Goal: Task Accomplishment & Management: Use online tool/utility

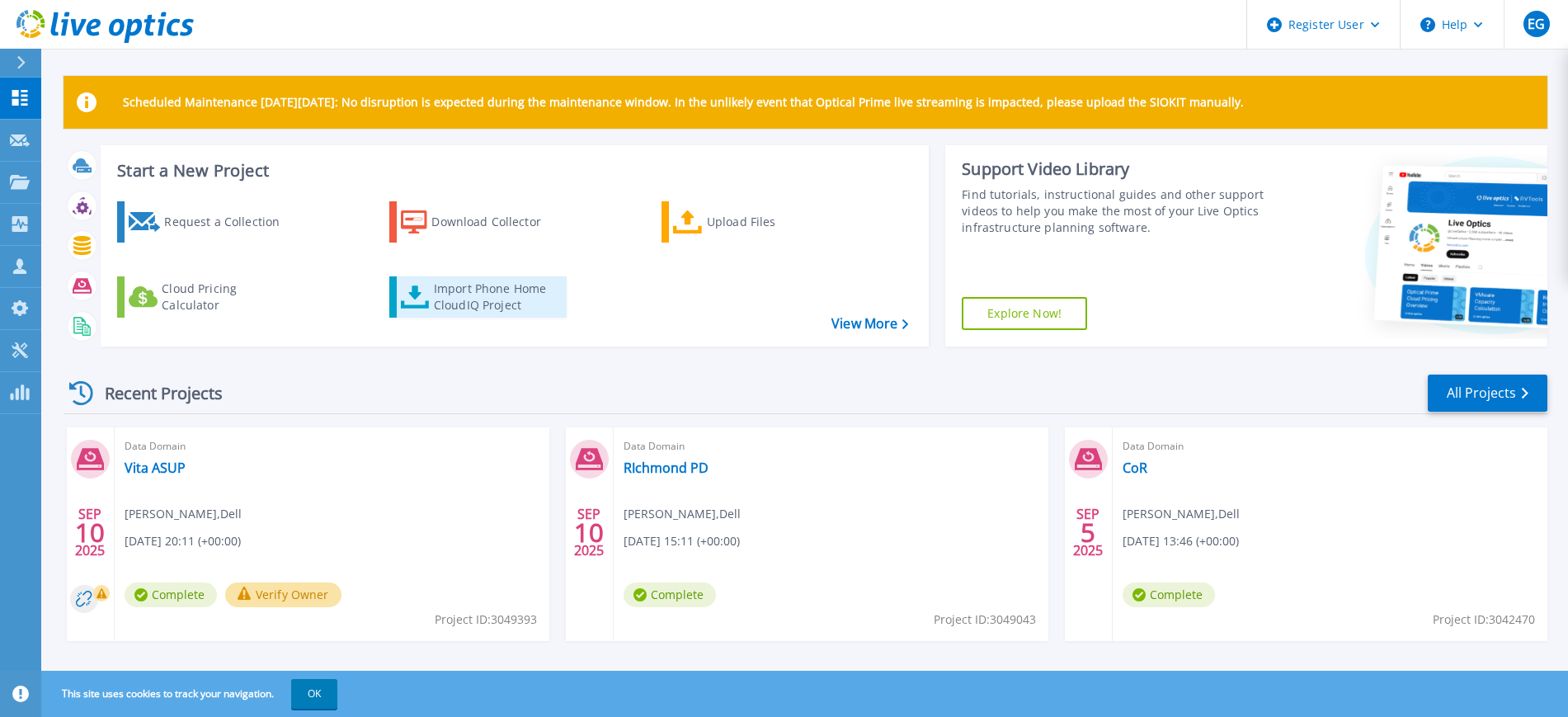
click at [493, 292] on div "Import Phone Home CloudIQ Project" at bounding box center [498, 297] width 128 height 33
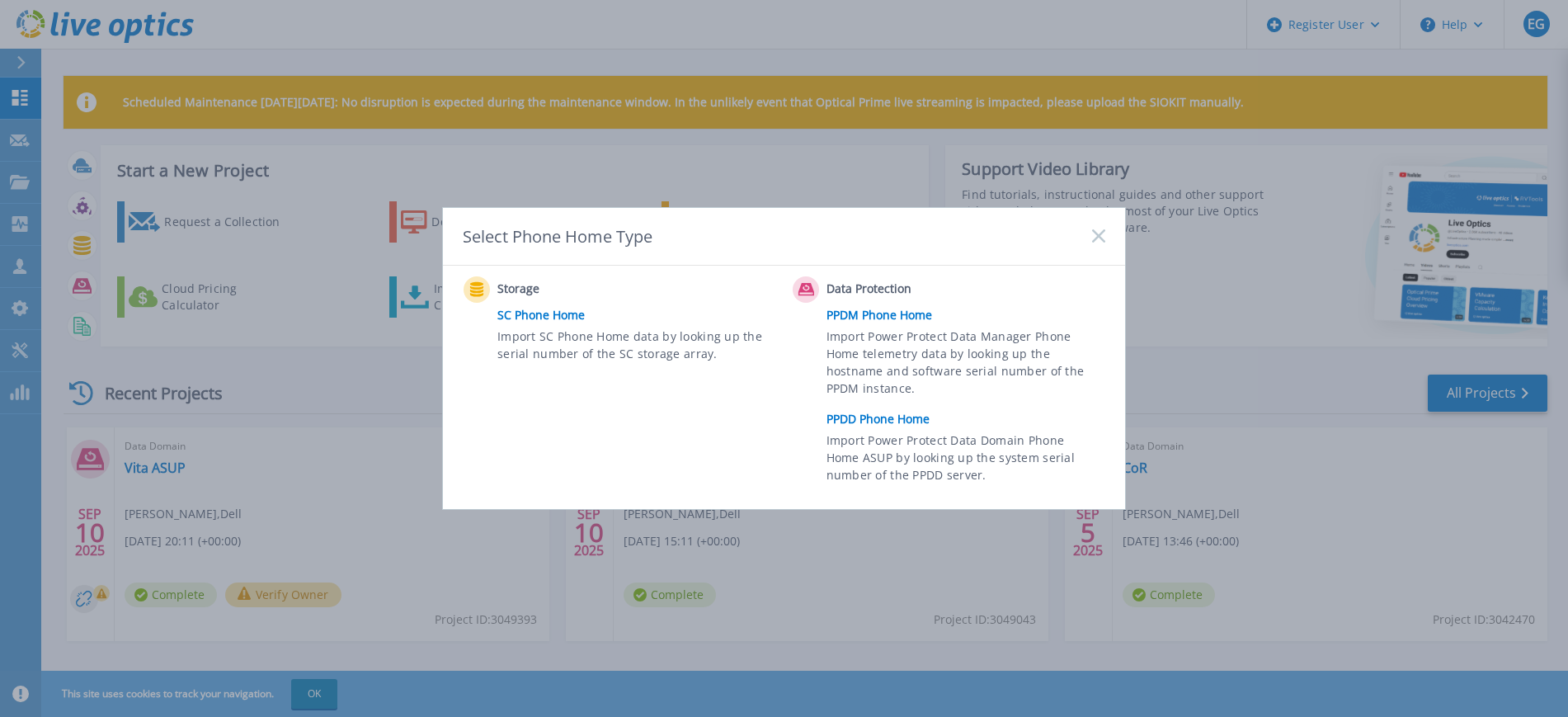
click at [887, 411] on link "PPDD Phone Home" at bounding box center [969, 419] width 287 height 25
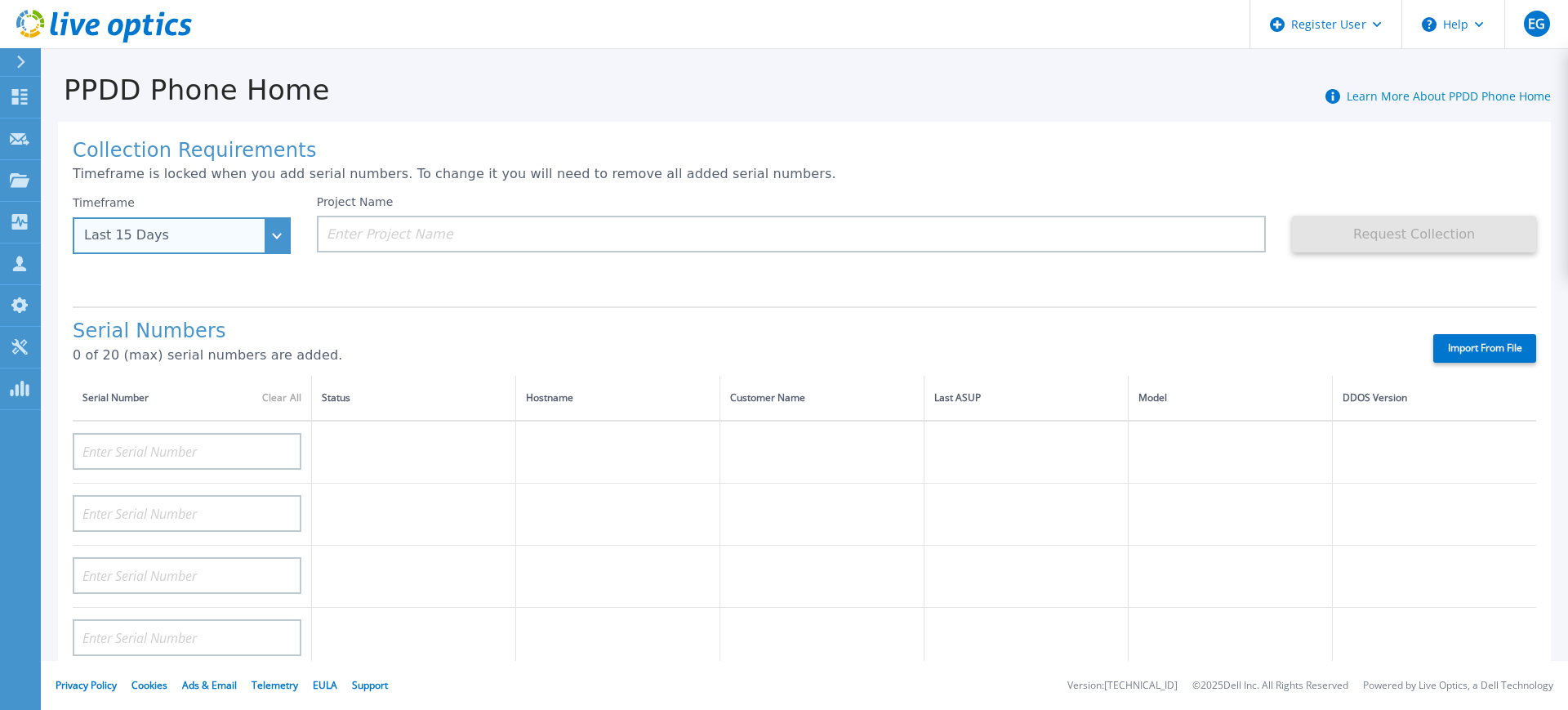
click at [271, 240] on div "Last 15 Days" at bounding box center [182, 235] width 218 height 37
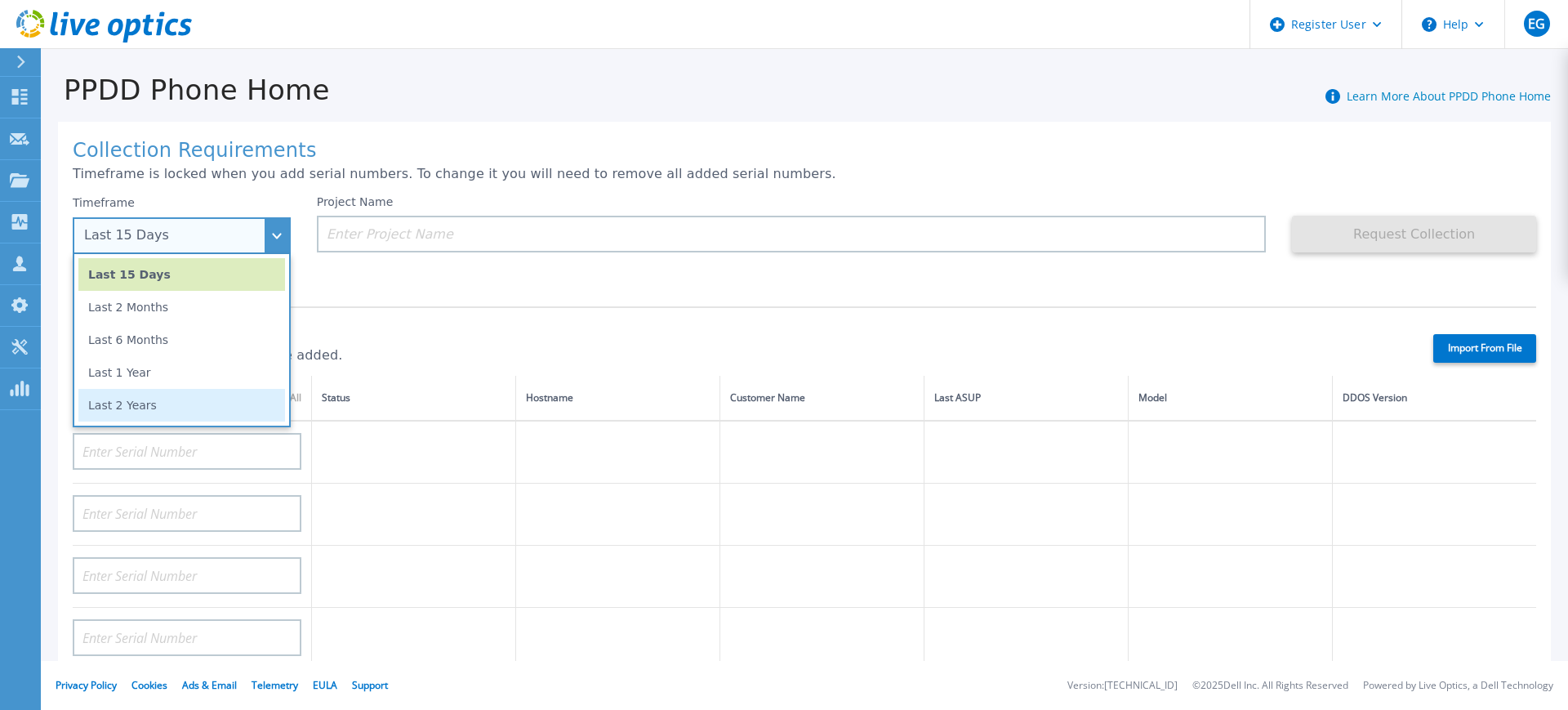
click at [228, 407] on li "Last 2 Years" at bounding box center [182, 405] width 207 height 32
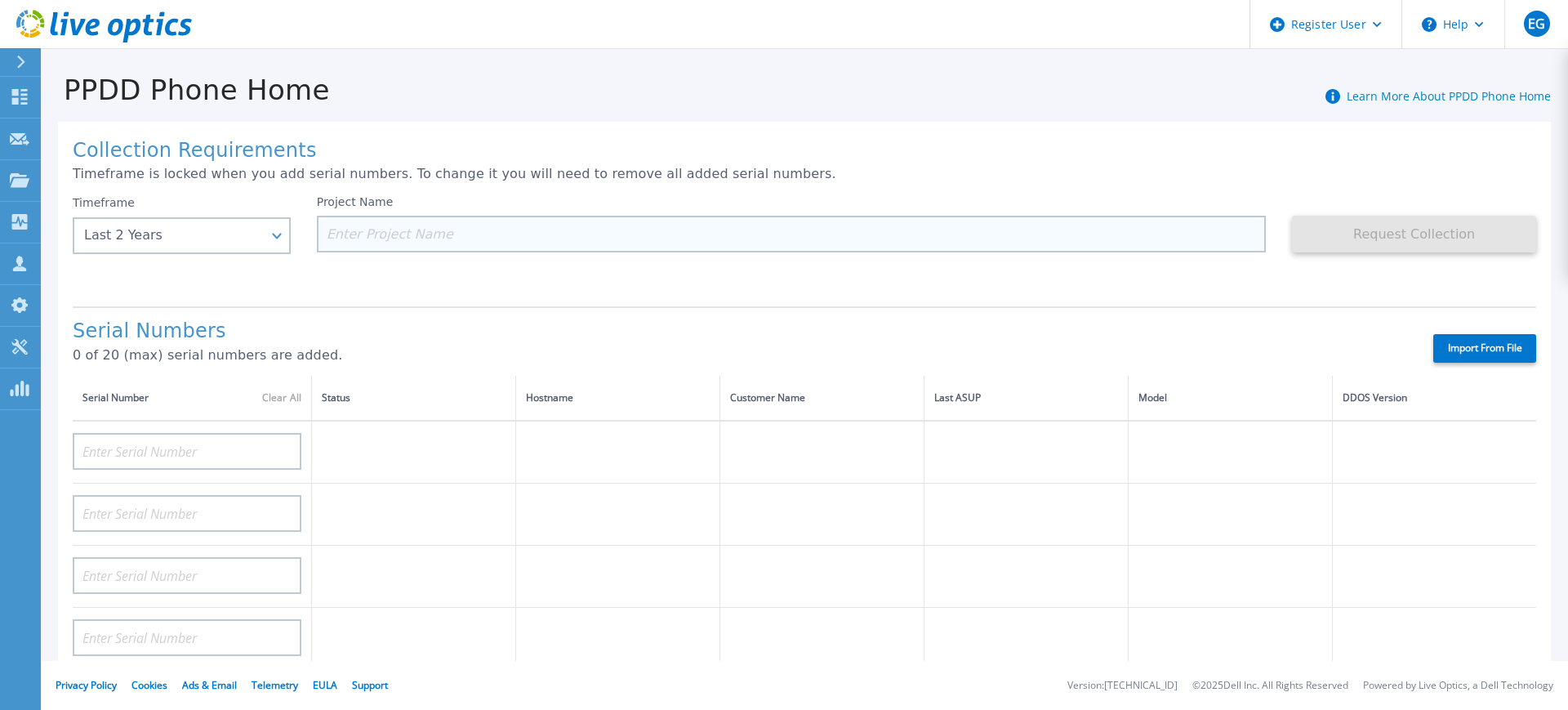
click at [348, 242] on input at bounding box center [792, 234] width 950 height 37
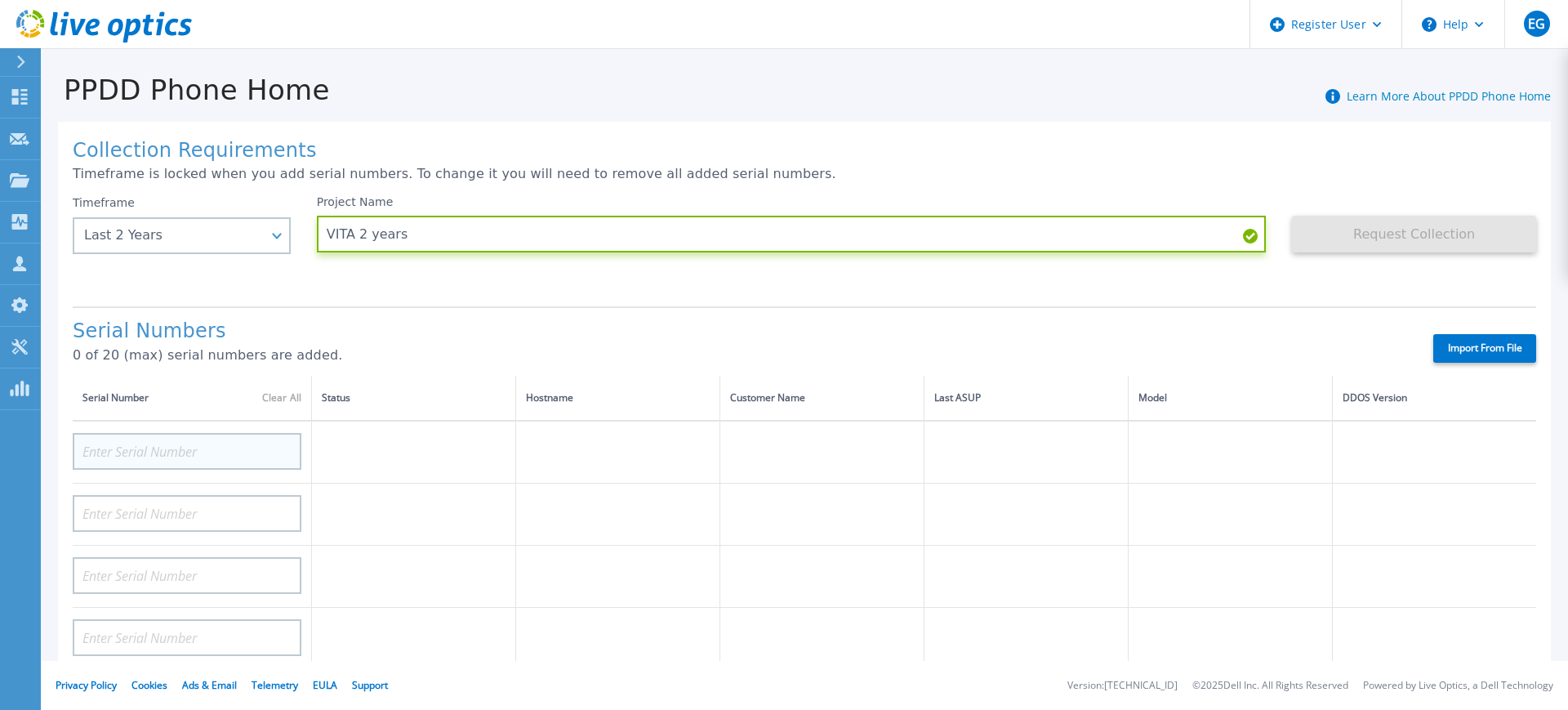
type input "VITA 2 years"
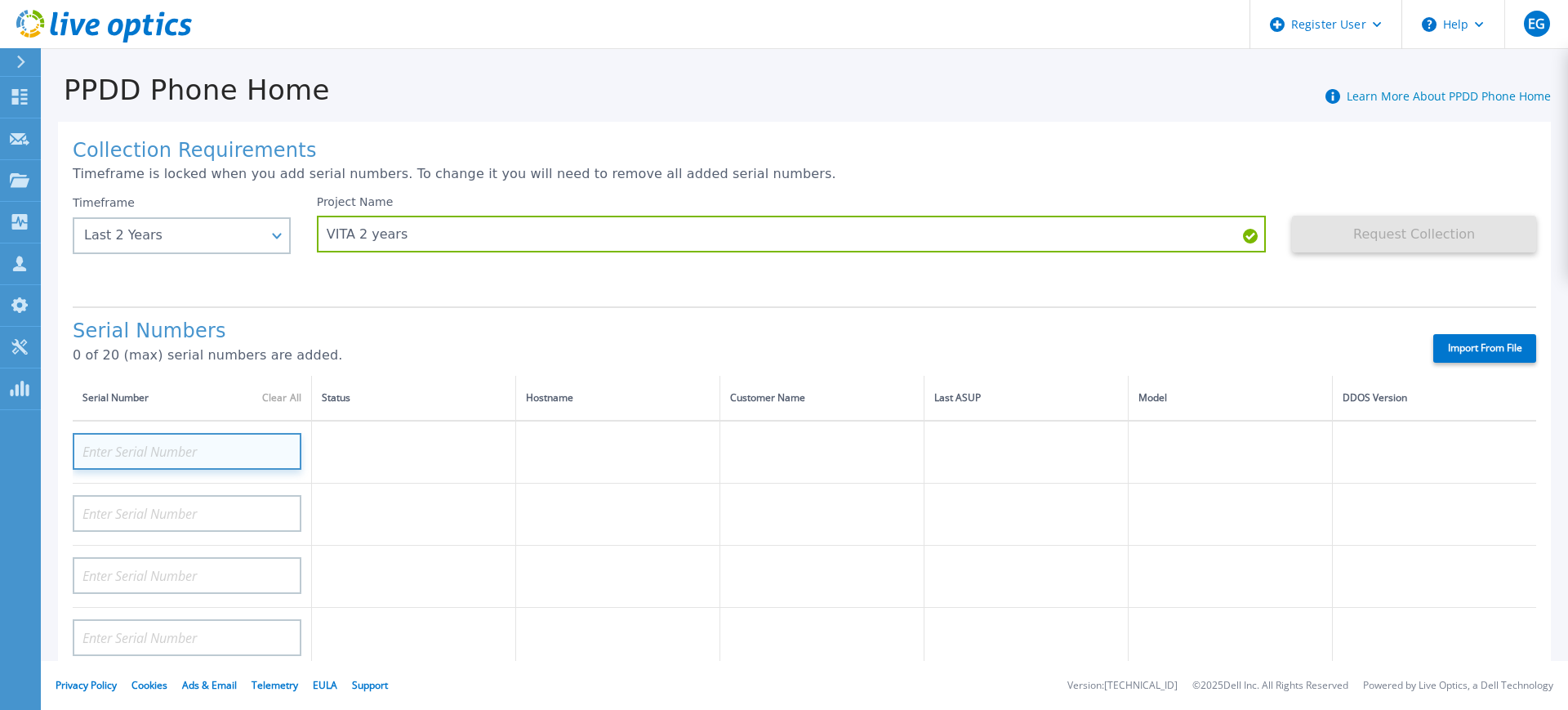
click at [283, 443] on input at bounding box center [187, 451] width 229 height 37
paste input "APM00200811519"
type input "APM00200811519"
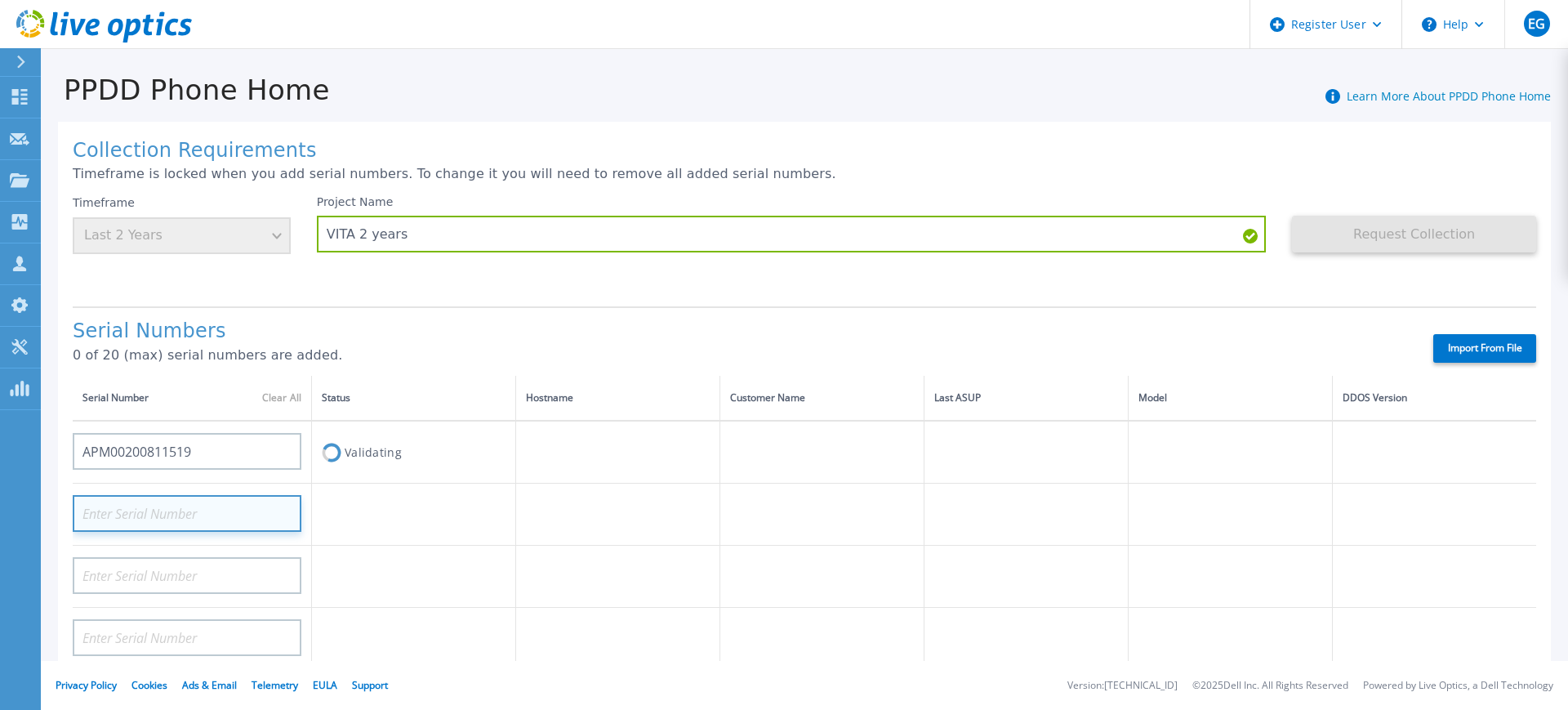
click at [229, 518] on input at bounding box center [187, 513] width 229 height 37
paste input "APM00211100397"
type input "APM00211100397"
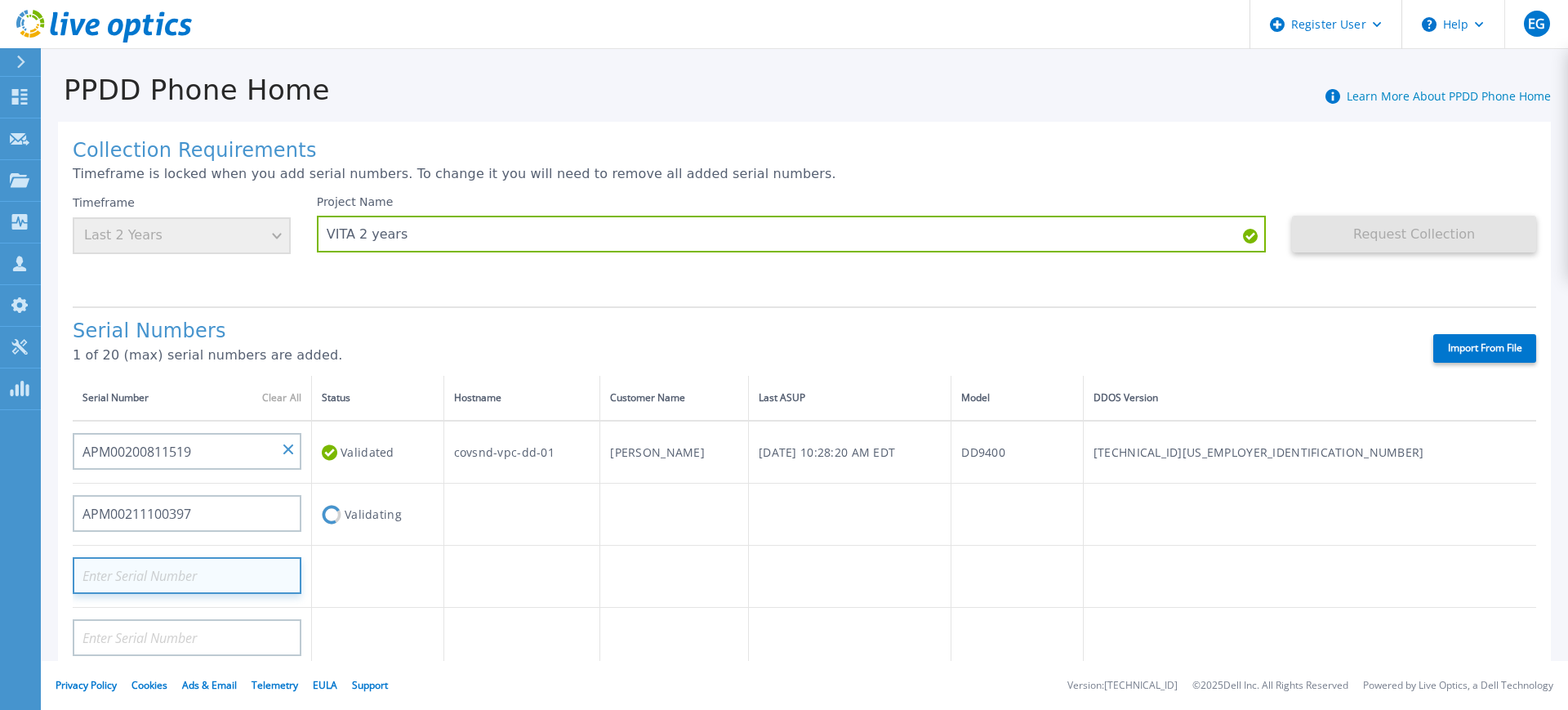
click at [232, 565] on input at bounding box center [187, 575] width 229 height 37
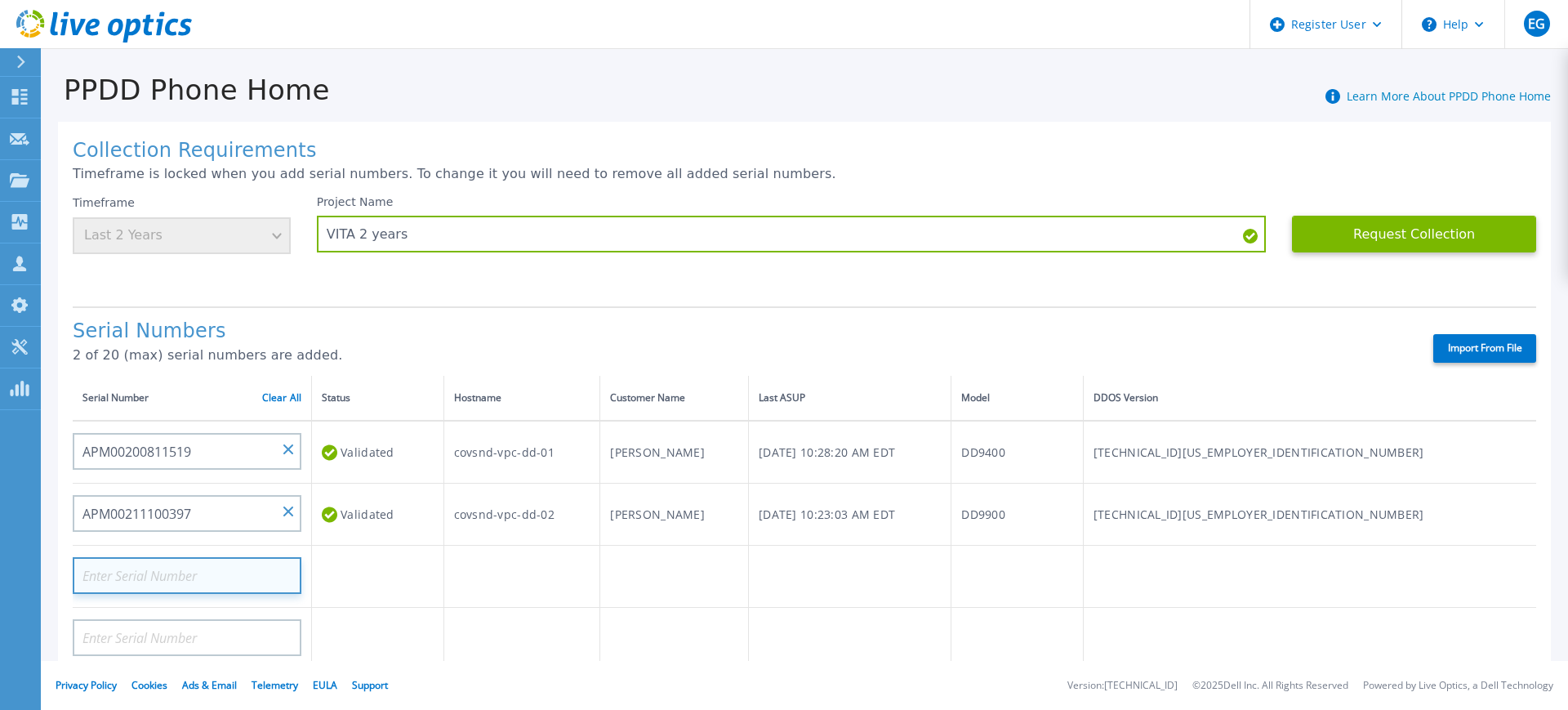
click at [209, 574] on input at bounding box center [187, 575] width 229 height 37
click at [183, 566] on input at bounding box center [187, 575] width 229 height 37
paste input "APM00195034042"
type input "APM00195034042"
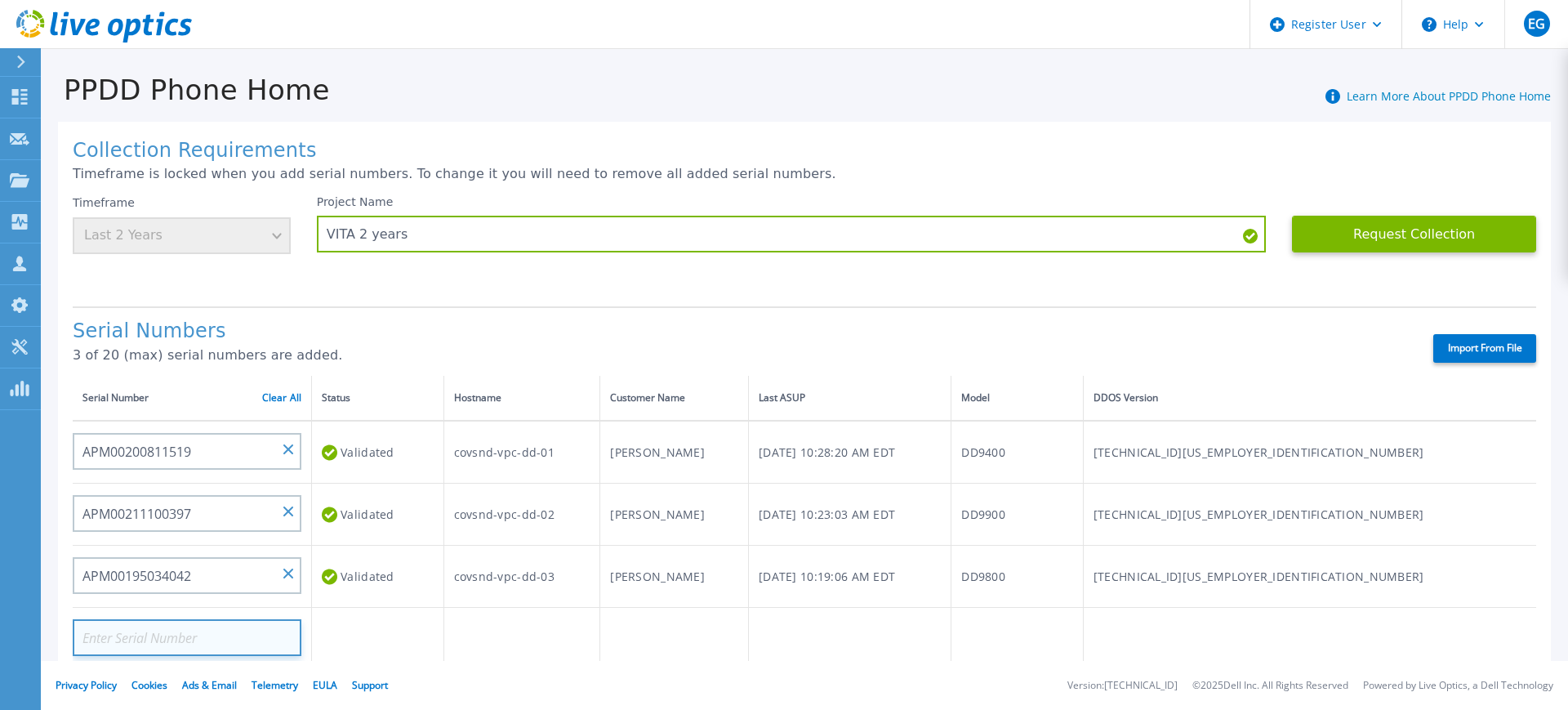
click at [177, 635] on input at bounding box center [187, 637] width 229 height 37
click at [226, 653] on input at bounding box center [187, 637] width 229 height 37
click at [215, 634] on input at bounding box center [187, 637] width 229 height 37
paste input "APM00200811520"
type input "APM00200811520"
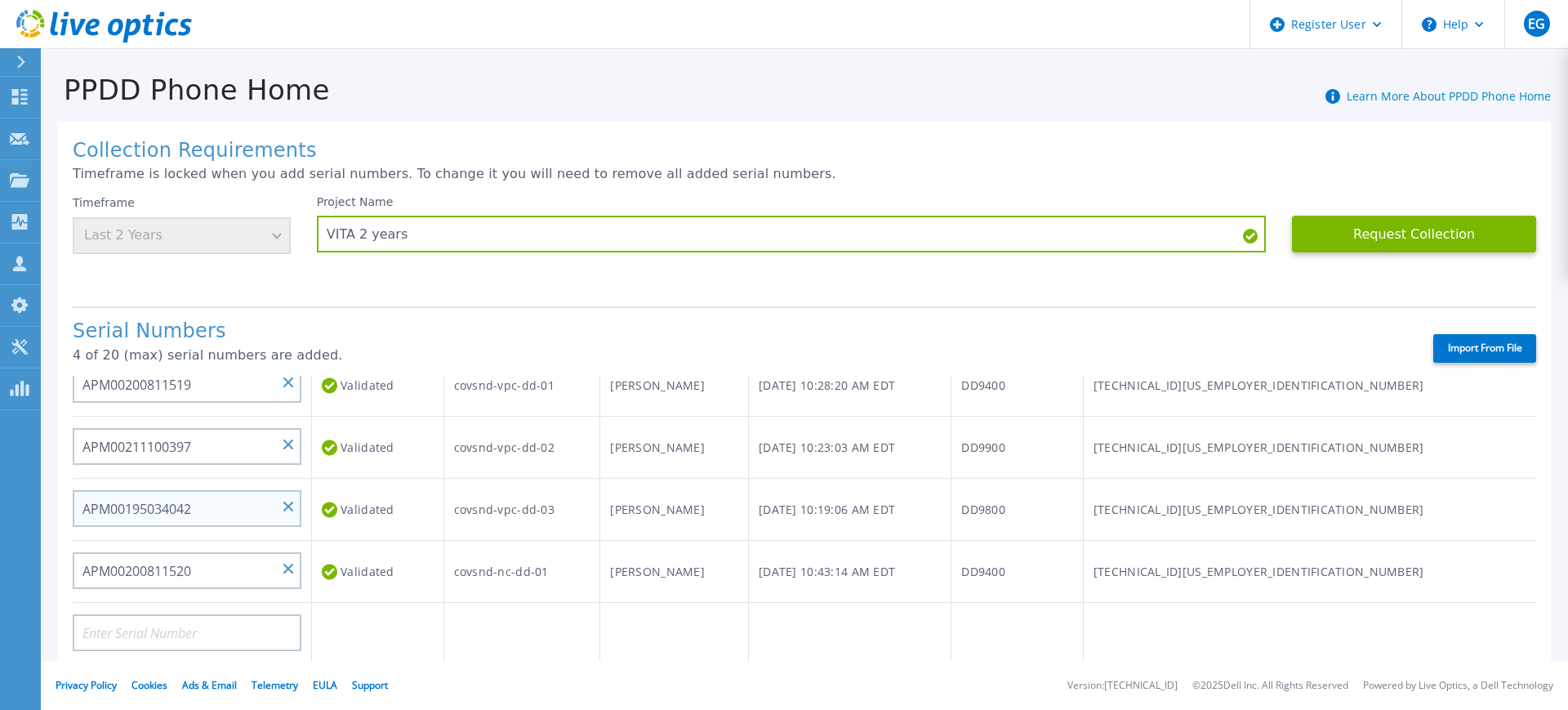
scroll to position [103, 0]
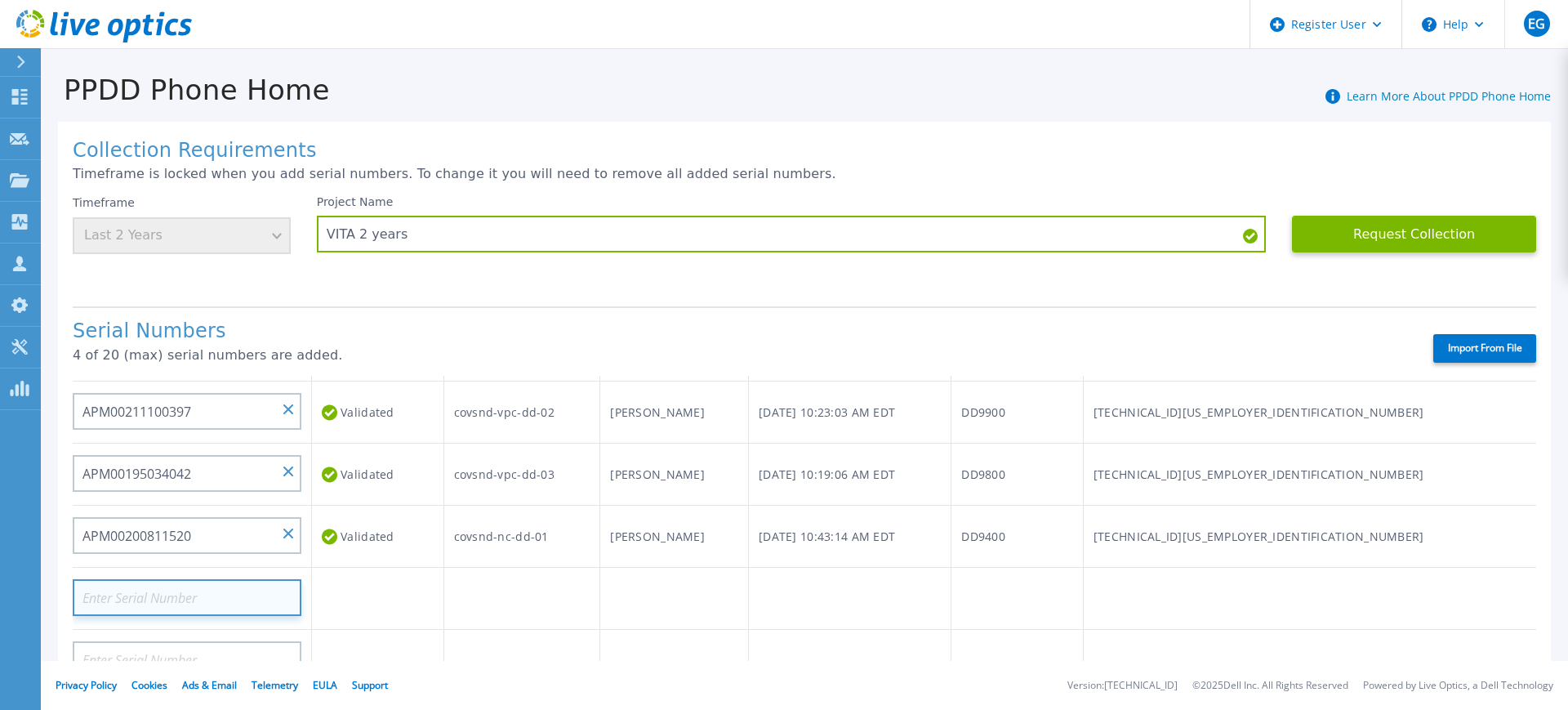
click at [239, 590] on input at bounding box center [187, 597] width 229 height 37
paste input "APM00192108004"
type input "APM00192108004"
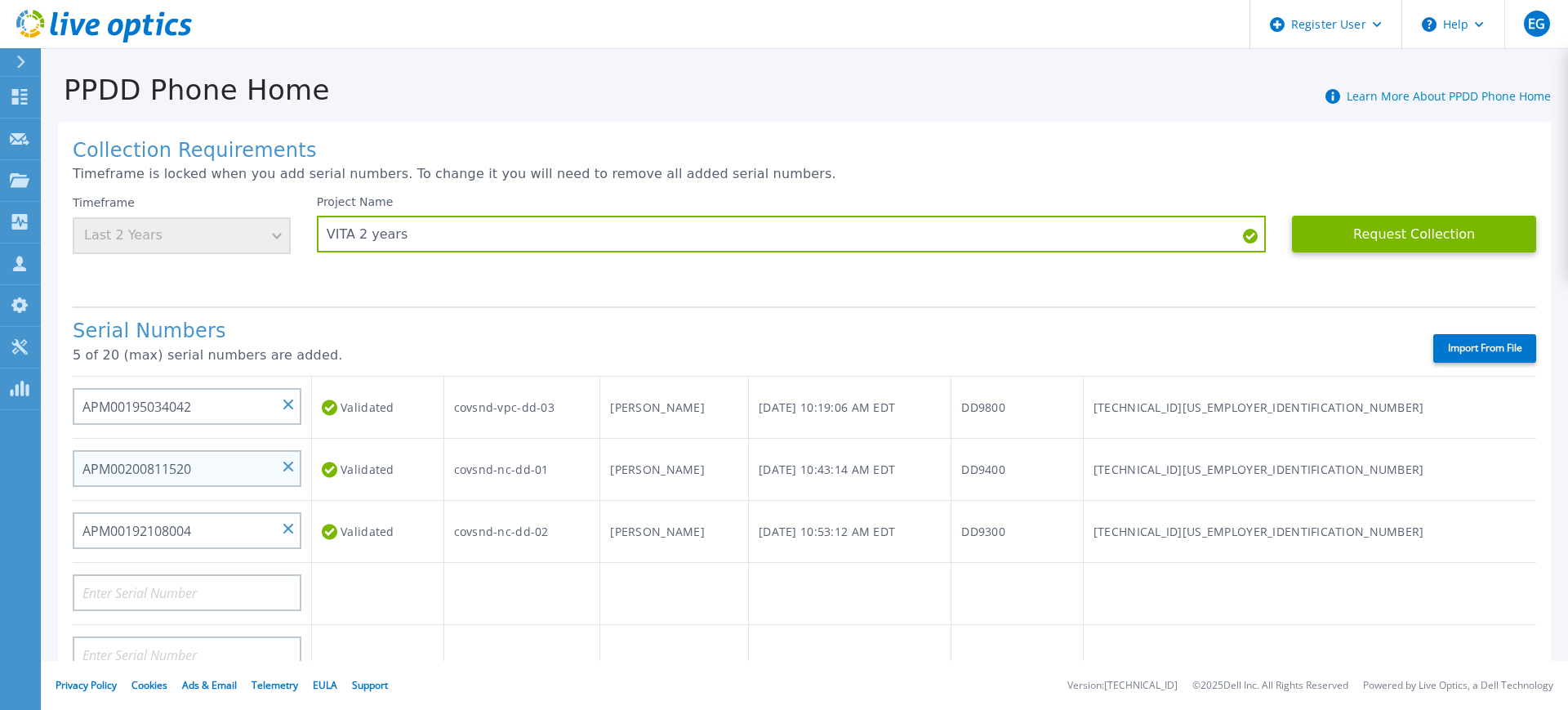
scroll to position [204, 0]
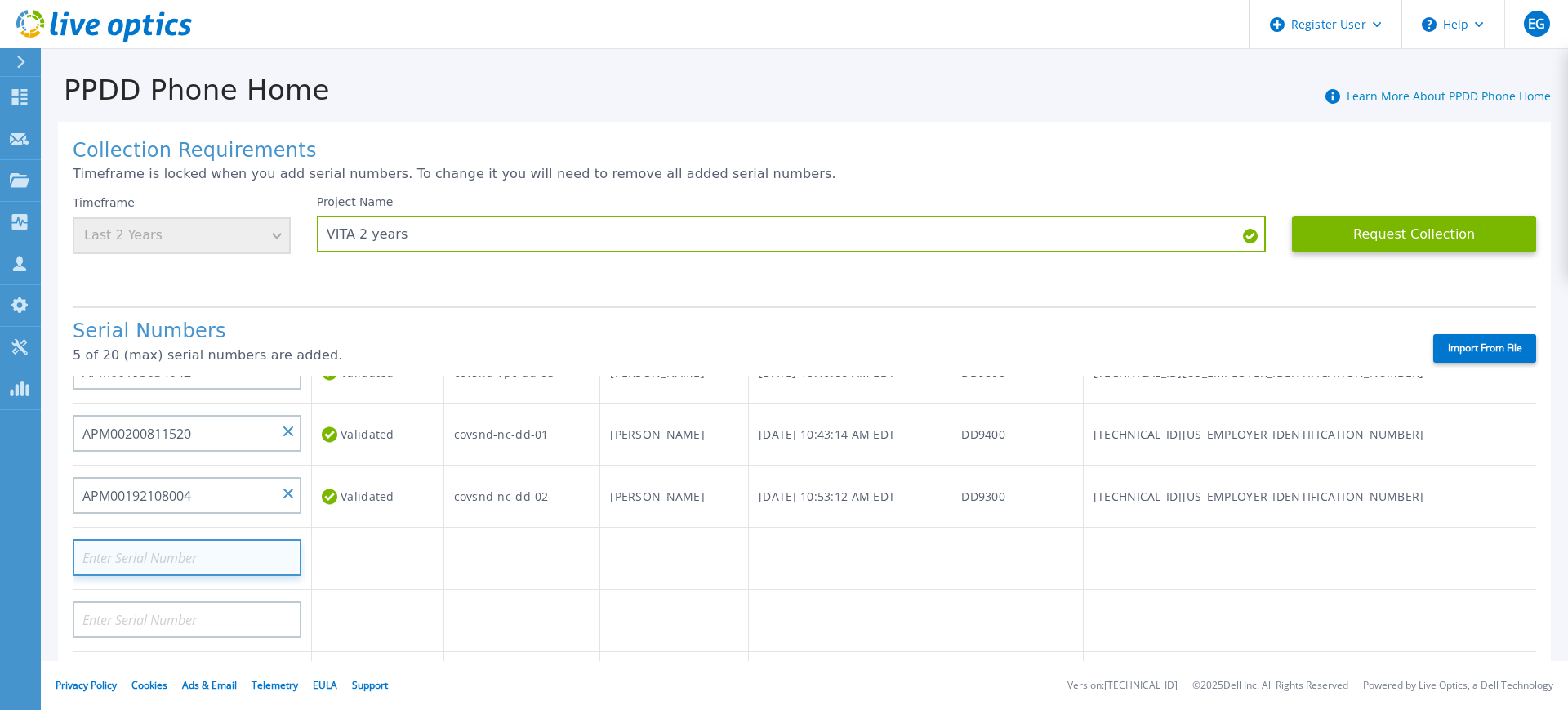
click at [199, 549] on input at bounding box center [187, 557] width 229 height 37
paste input "APM00173046165"
type input "APM00173046165"
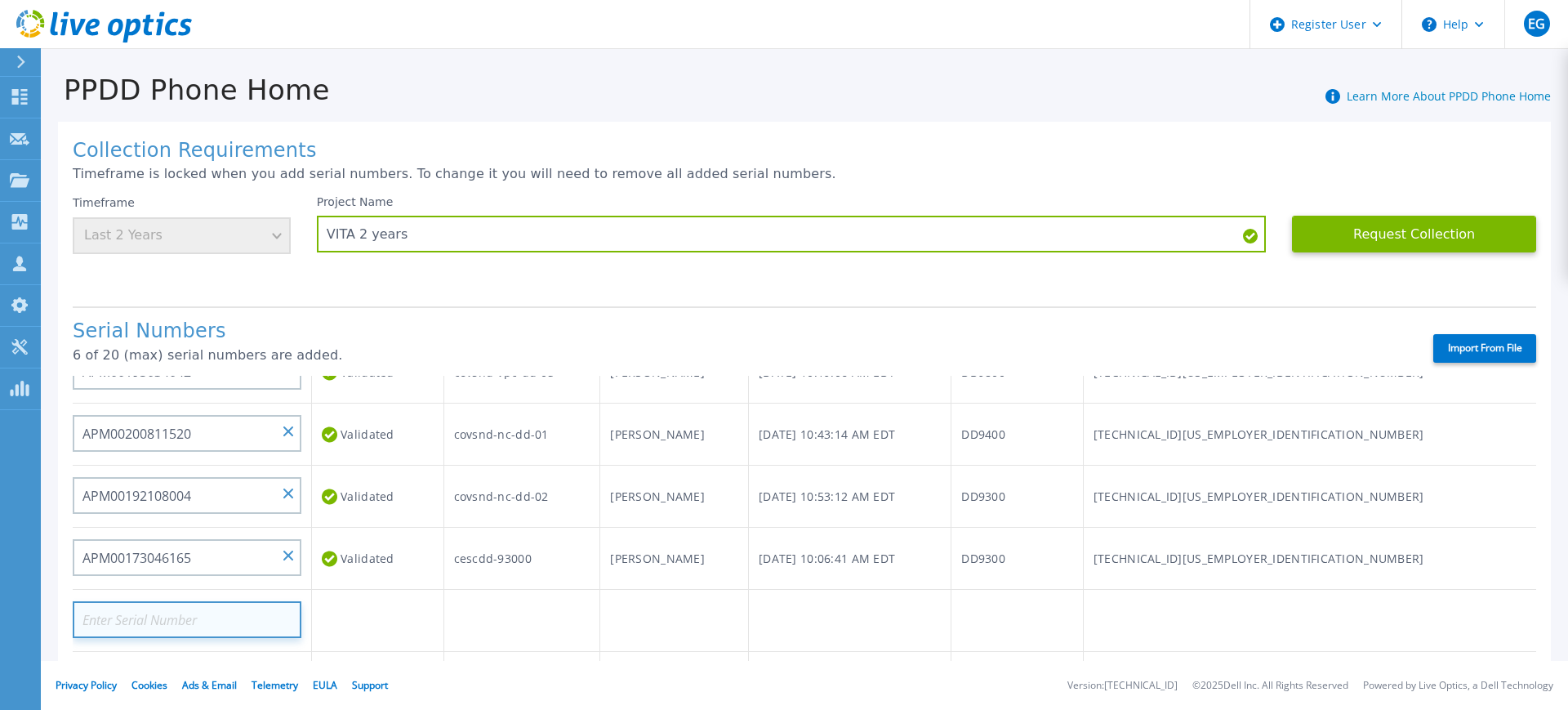
click at [230, 623] on input at bounding box center [187, 619] width 229 height 37
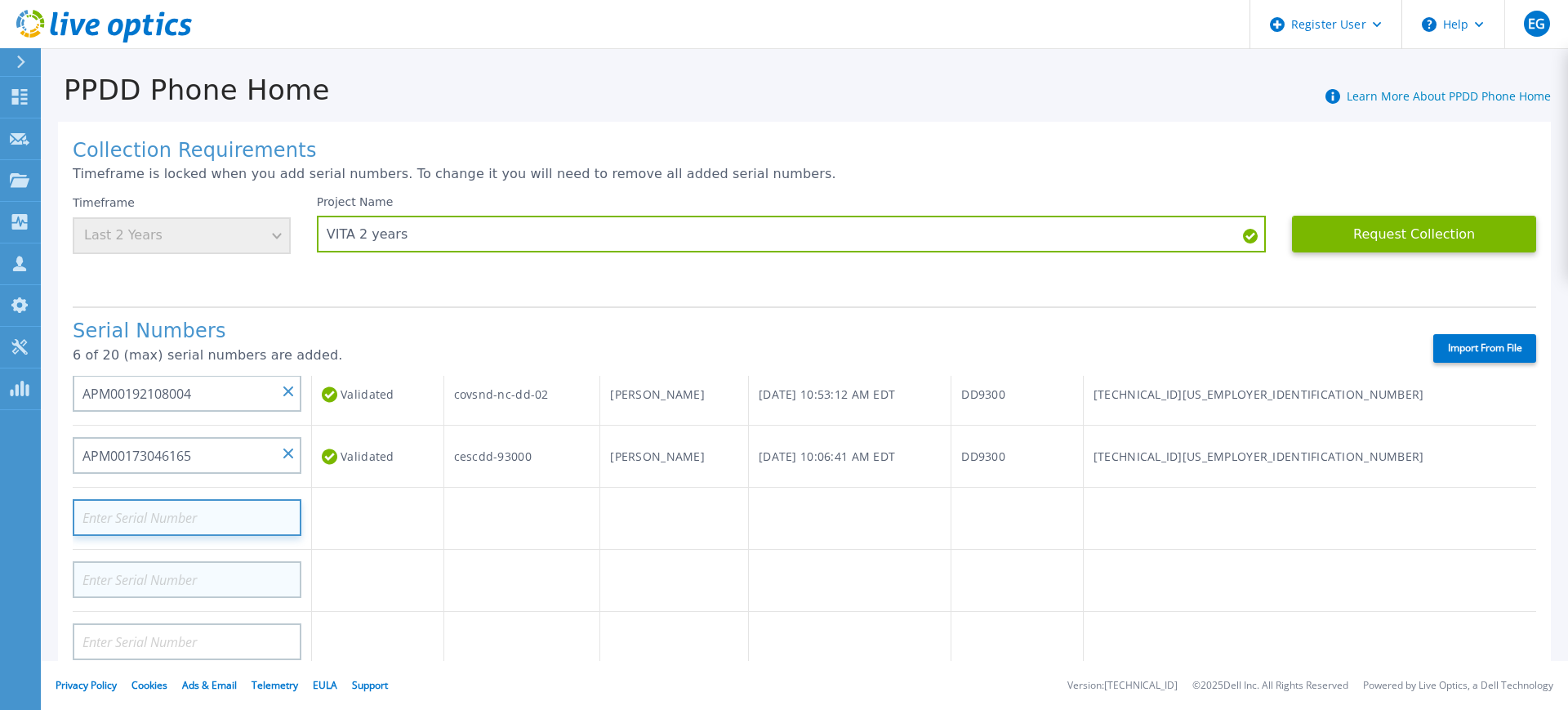
paste input "APM00173035385"
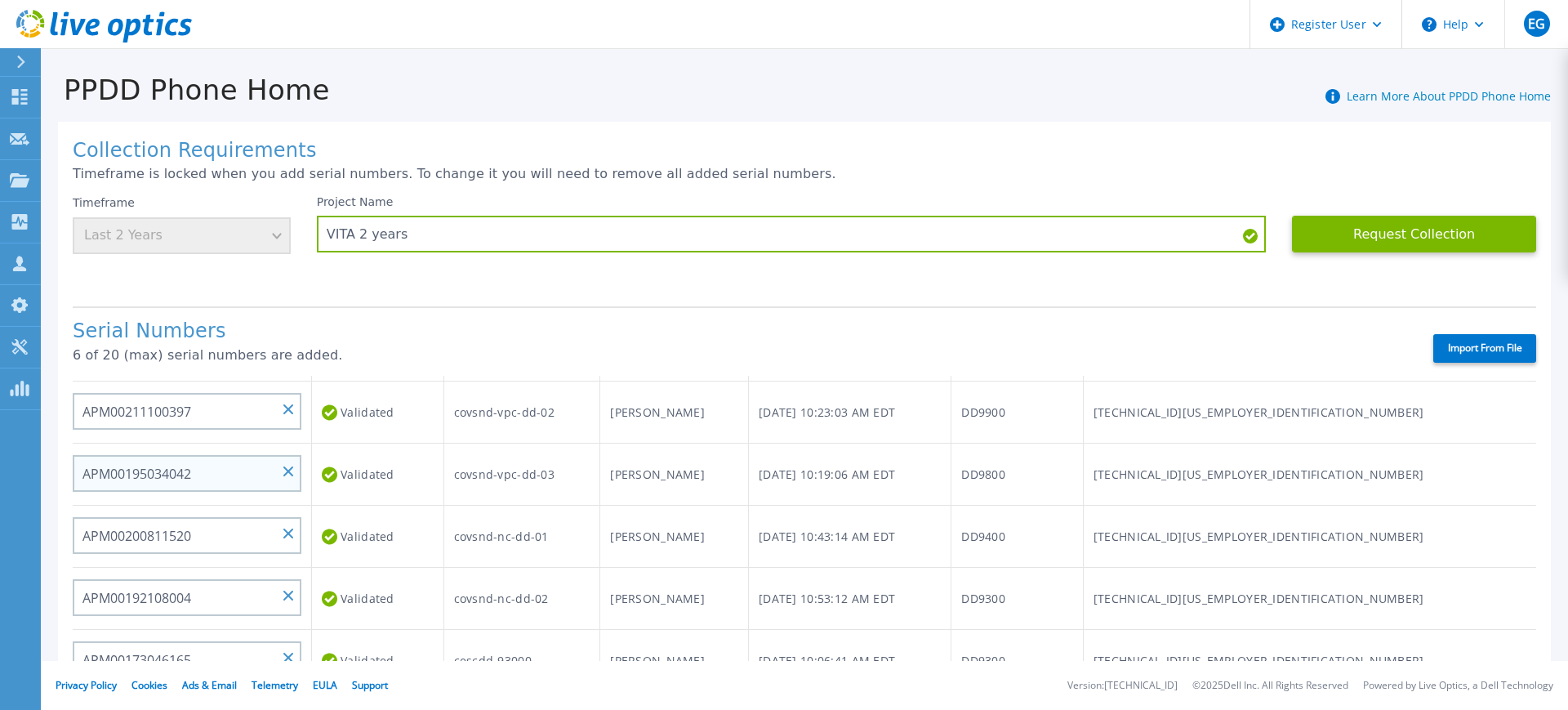
scroll to position [0, 0]
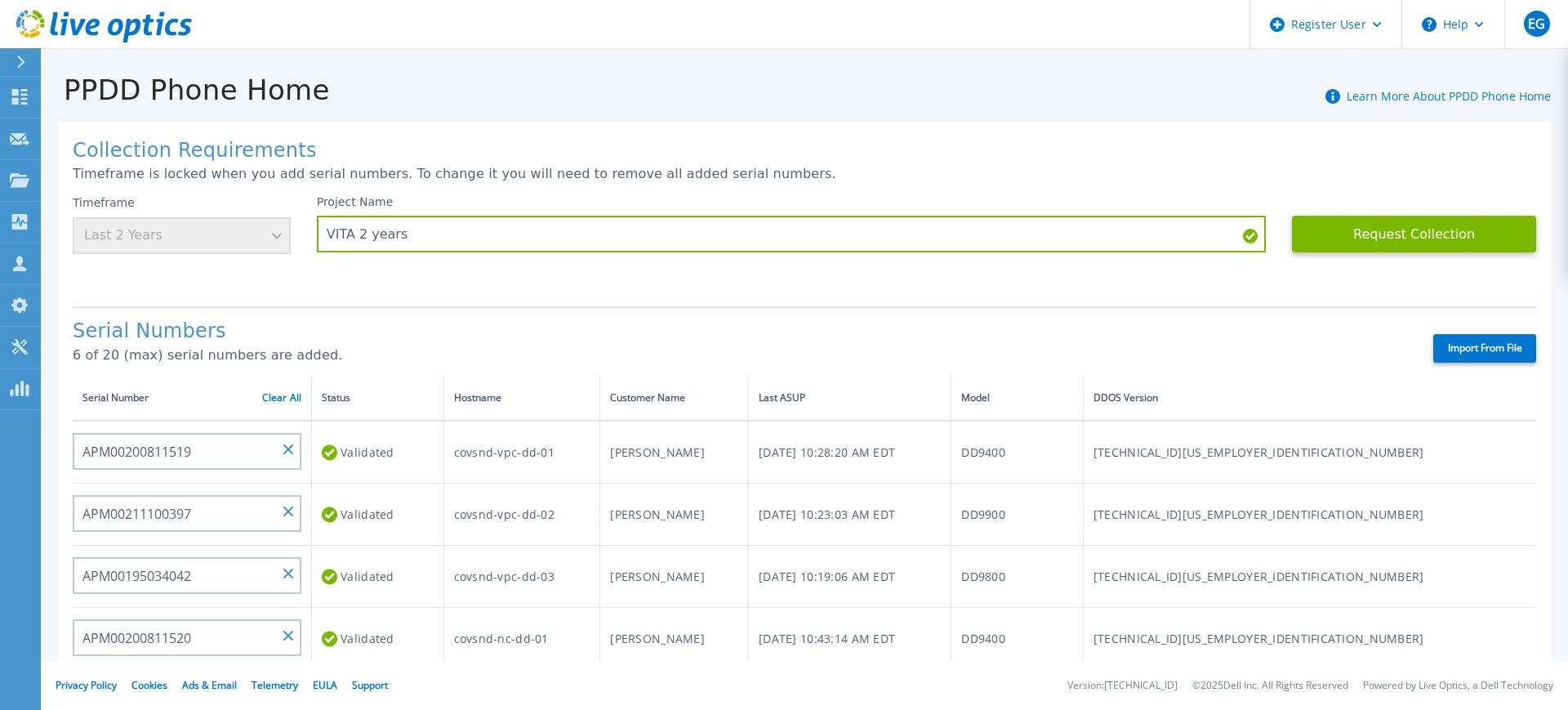
type input "APM00173035385"
click at [1360, 234] on button "Request Collection" at bounding box center [1413, 234] width 244 height 37
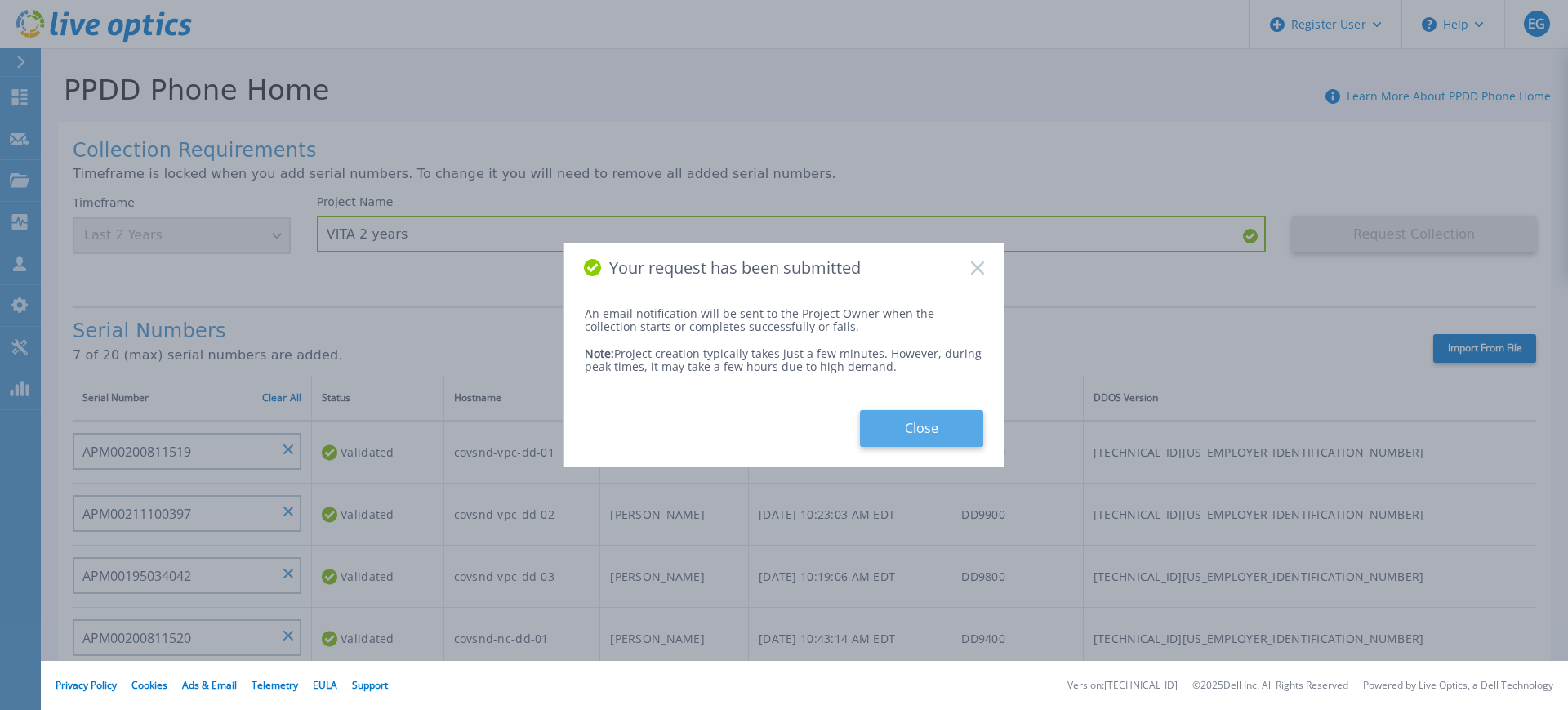
click at [890, 424] on button "Close" at bounding box center [922, 428] width 123 height 37
